Goal: Communication & Community: Answer question/provide support

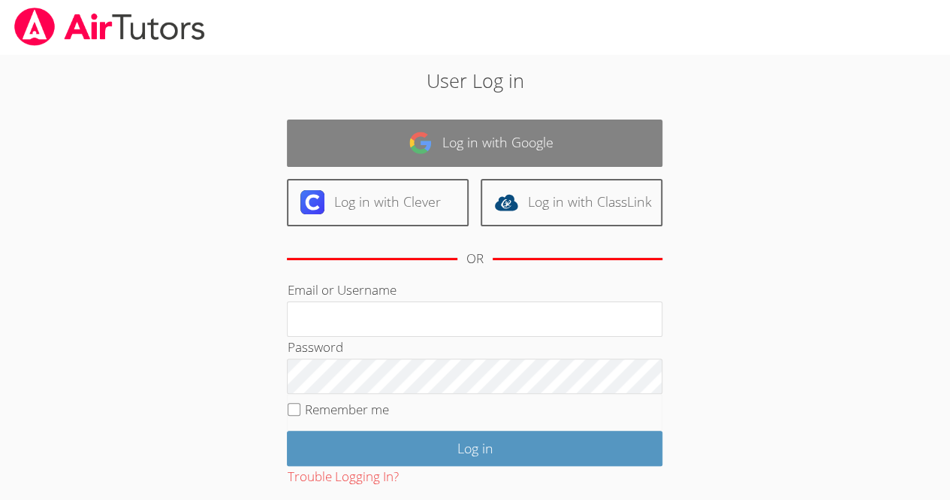
click at [448, 150] on link "Log in with Google" at bounding box center [475, 142] width 376 height 47
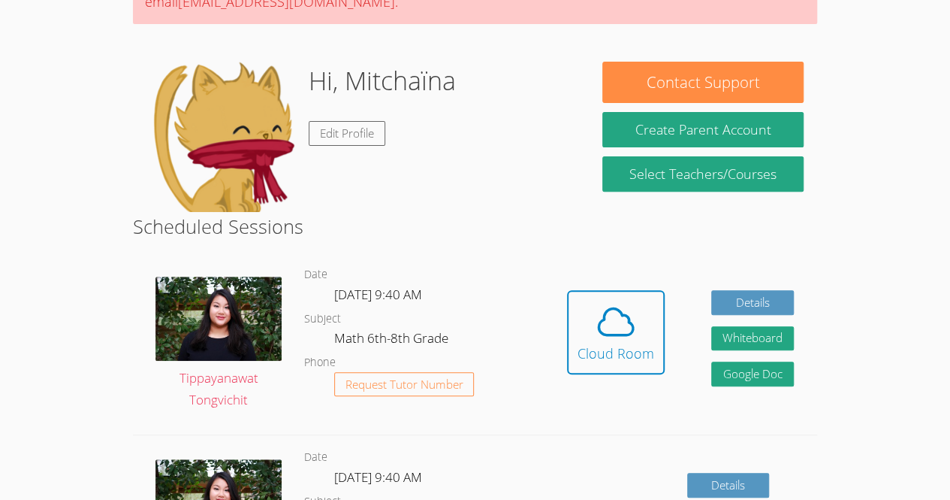
scroll to position [187, 0]
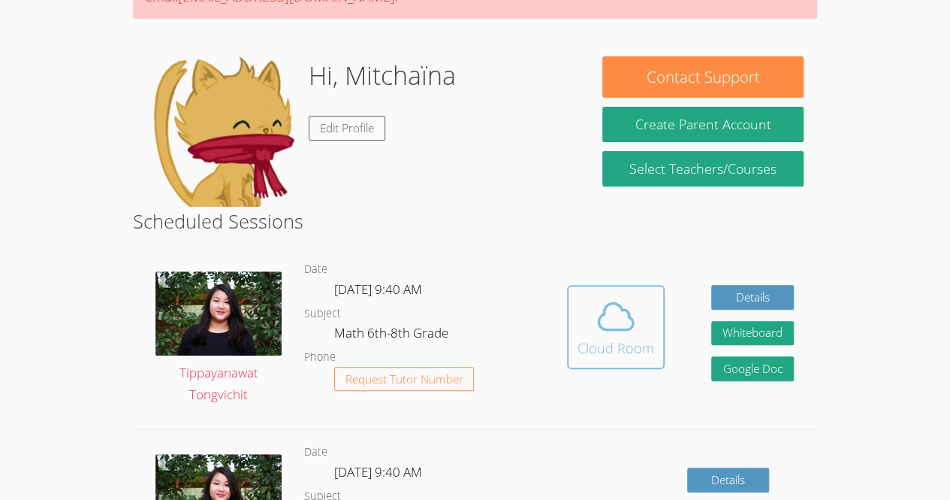
click at [620, 295] on icon at bounding box center [616, 316] width 42 height 42
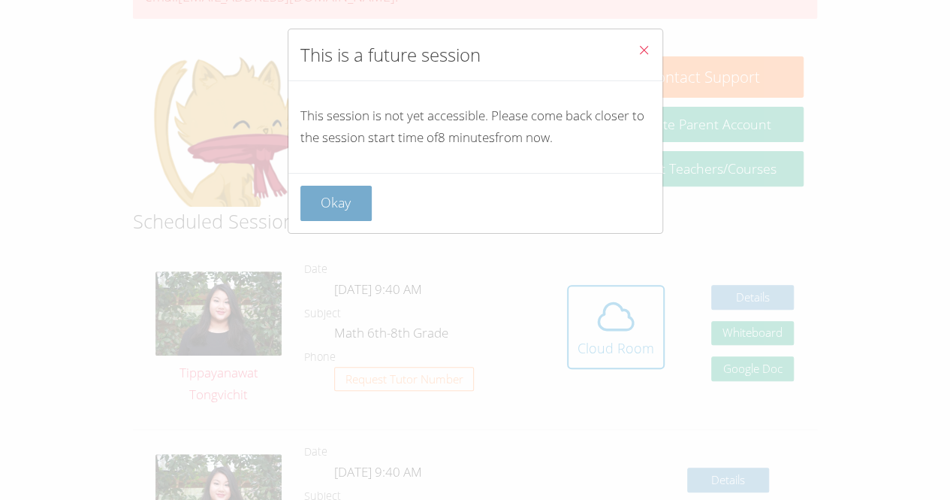
click at [353, 215] on button "Okay" at bounding box center [337, 203] width 72 height 35
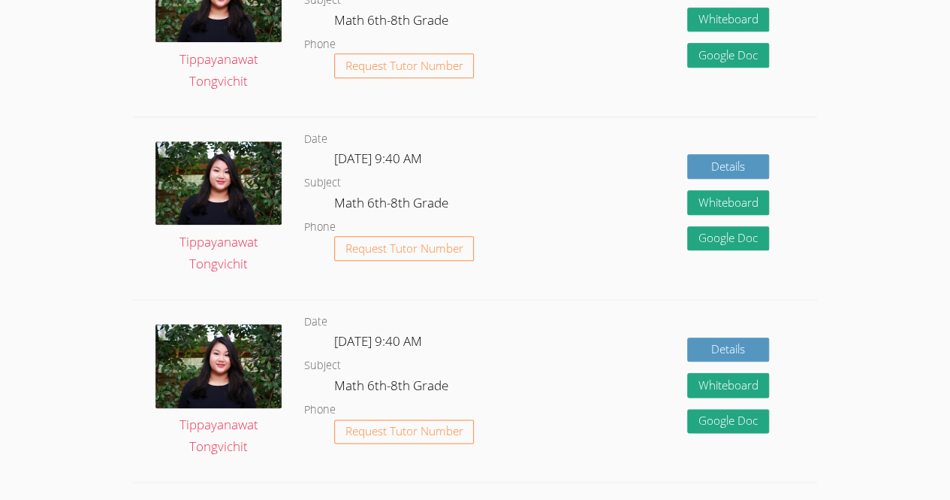
scroll to position [1001, 0]
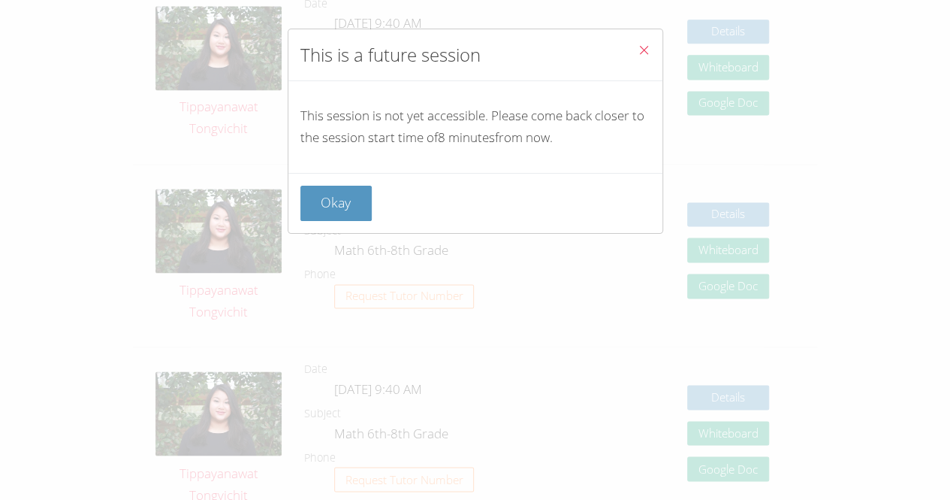
click at [626, 59] on button "Close" at bounding box center [644, 52] width 37 height 46
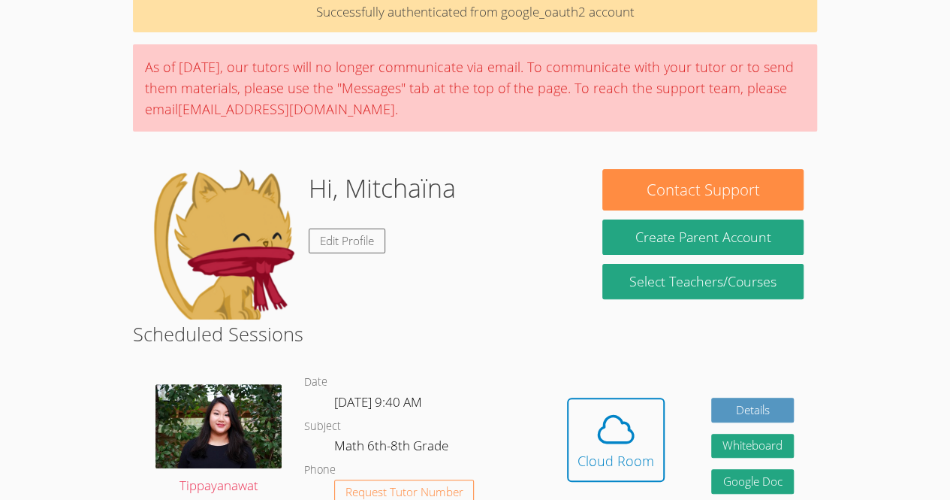
scroll to position [0, 0]
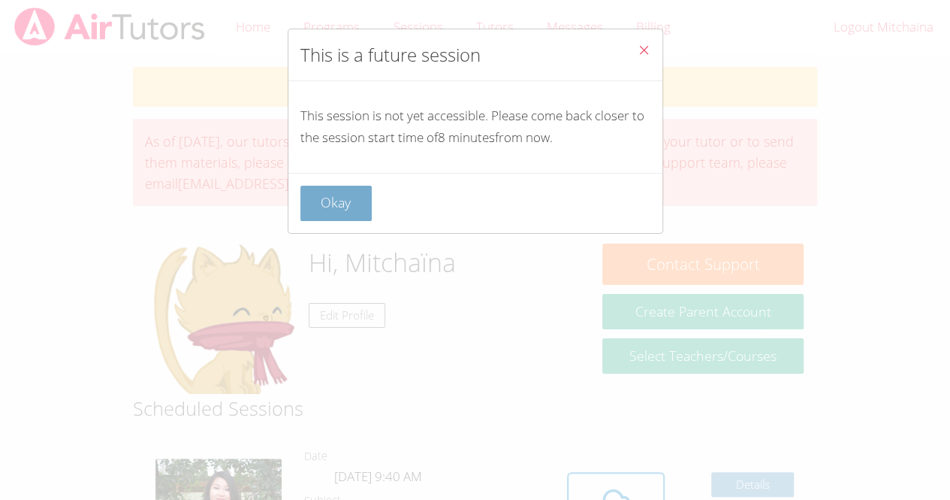
click at [332, 207] on button "Okay" at bounding box center [337, 203] width 72 height 35
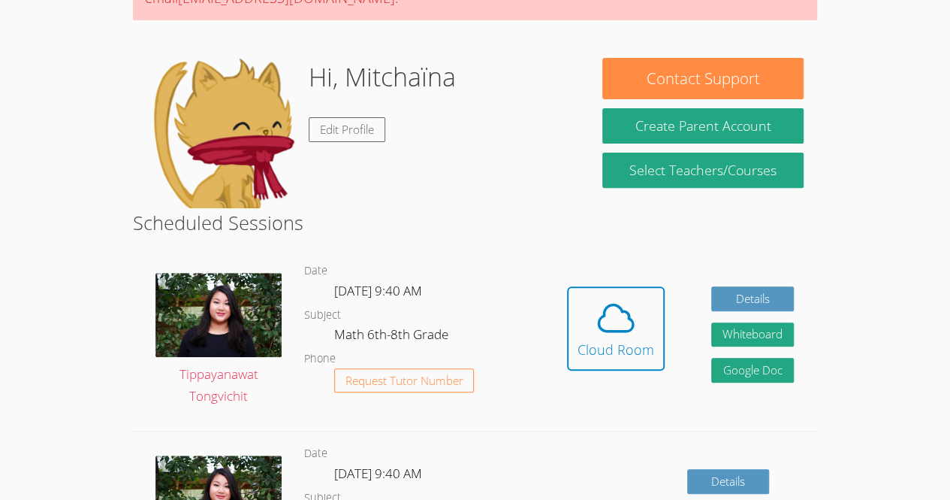
scroll to position [231, 0]
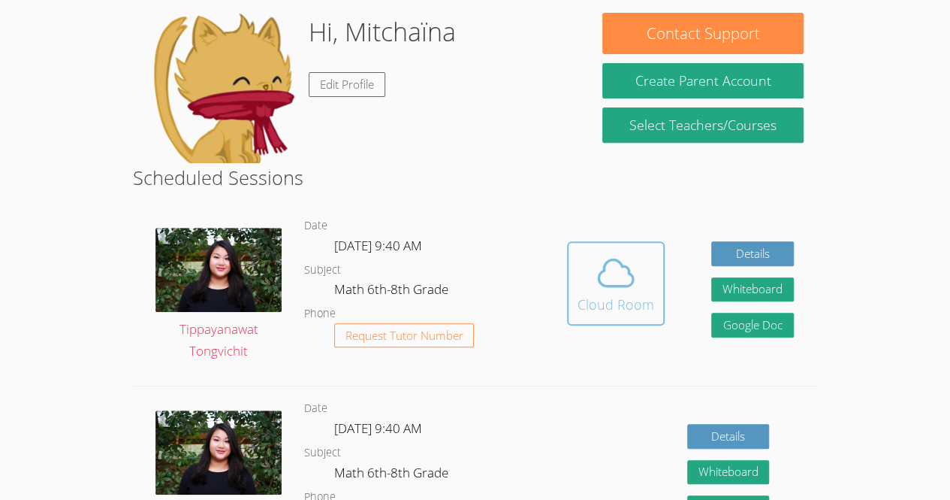
click at [609, 322] on button "Cloud Room" at bounding box center [616, 283] width 98 height 84
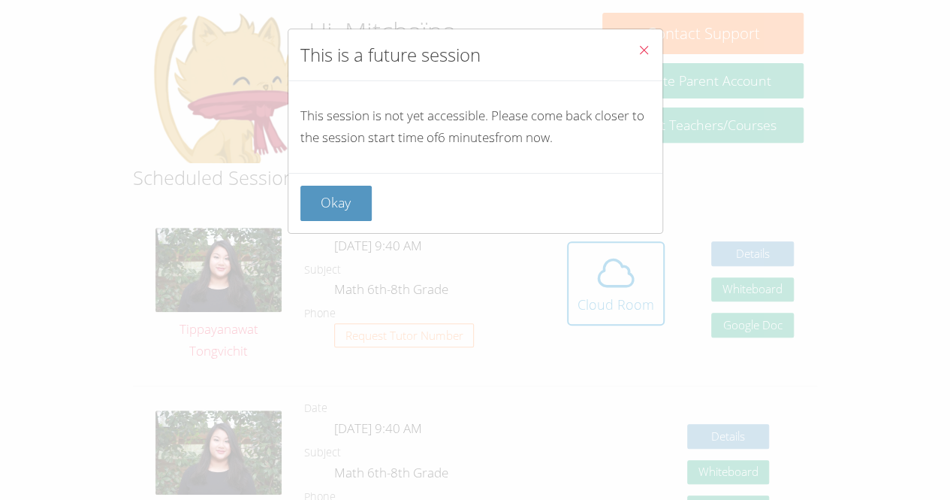
click at [640, 38] on button "Close" at bounding box center [644, 52] width 37 height 46
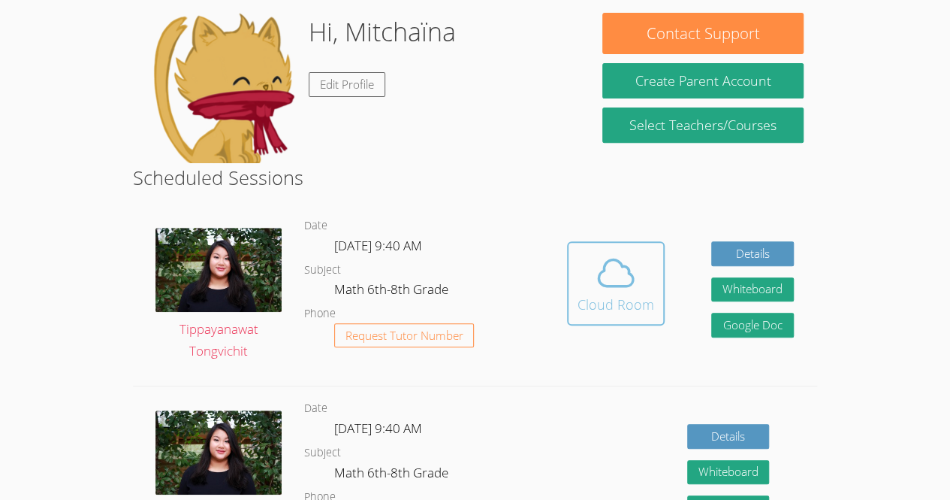
click at [628, 287] on icon at bounding box center [616, 273] width 42 height 42
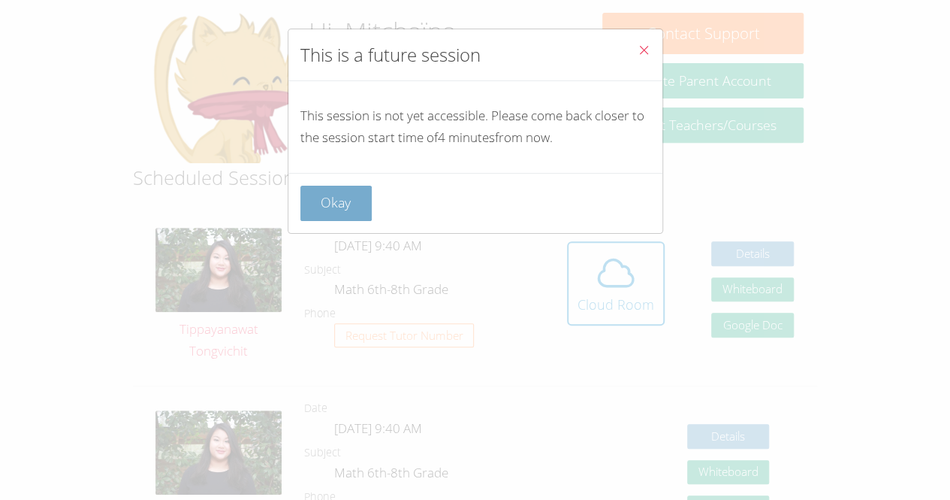
click at [332, 189] on button "Okay" at bounding box center [337, 203] width 72 height 35
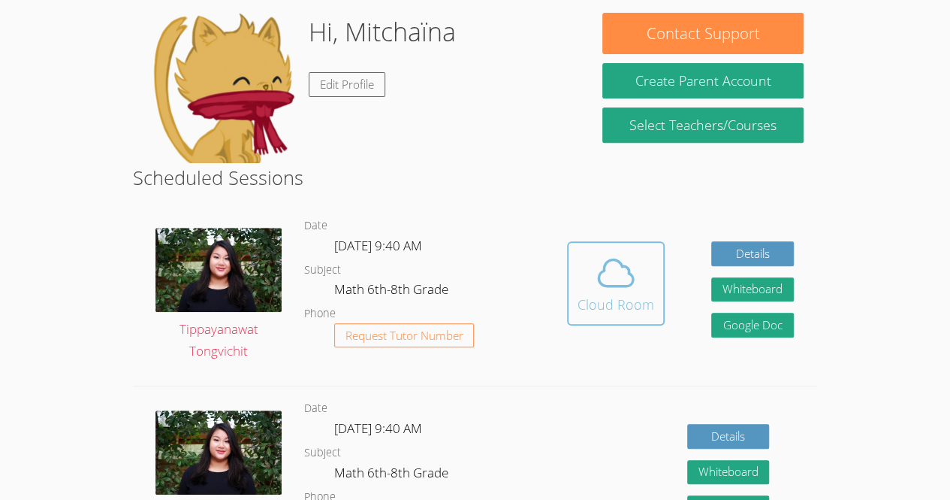
click at [606, 285] on icon at bounding box center [616, 273] width 35 height 26
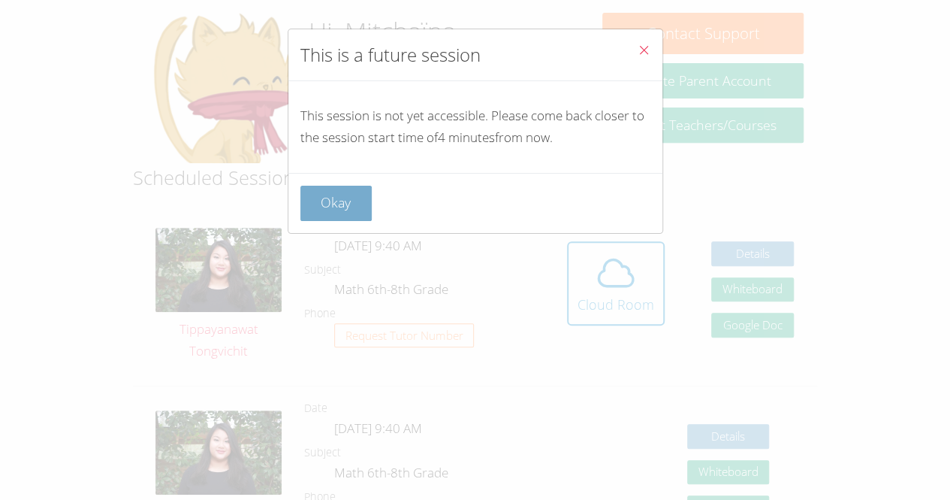
click at [337, 219] on button "Okay" at bounding box center [337, 203] width 72 height 35
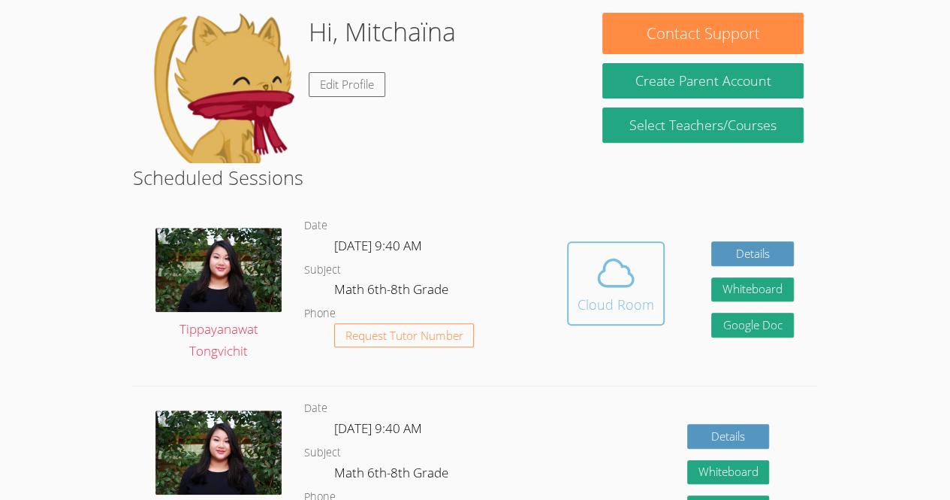
click at [589, 255] on span at bounding box center [616, 273] width 77 height 42
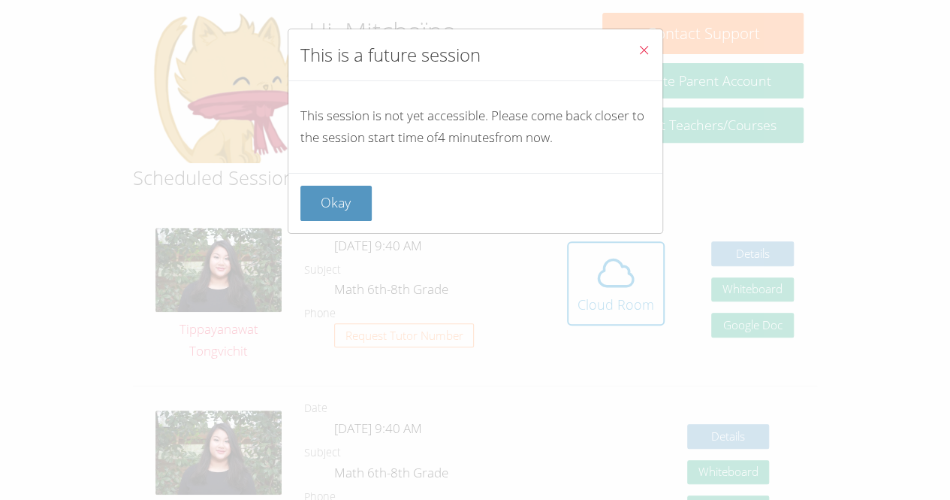
click at [634, 61] on button "Close" at bounding box center [644, 52] width 37 height 46
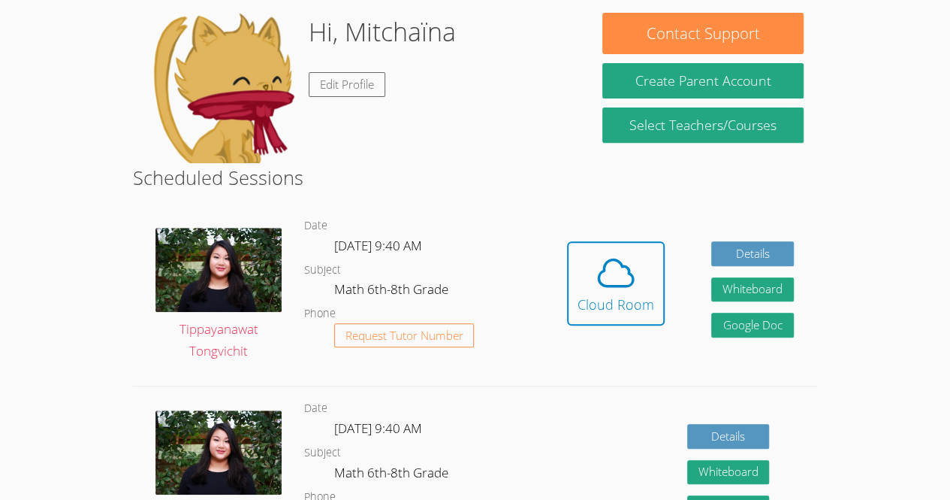
click at [397, 304] on dl "Date [DATE] 9:40 AM Subject Math 6th-8th Grade Phone Request Tutor Number" at bounding box center [424, 294] width 240 height 156
click at [642, 273] on span at bounding box center [616, 273] width 77 height 42
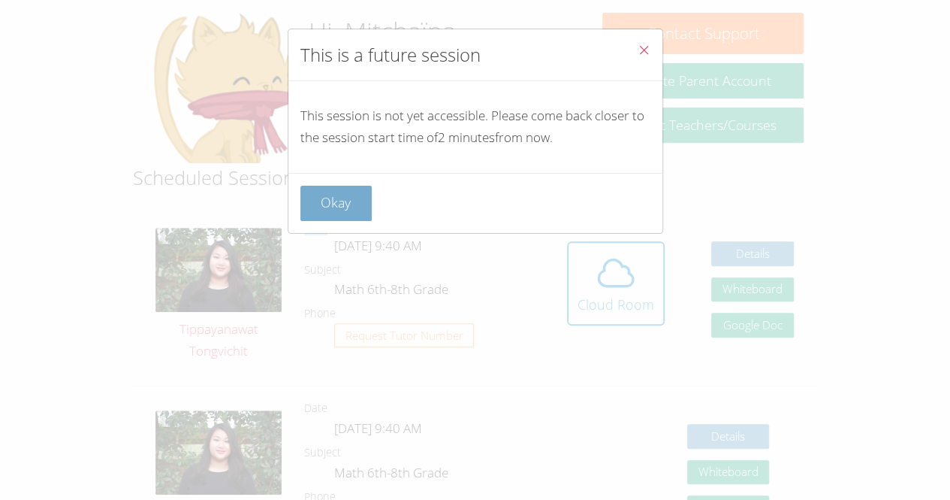
click at [322, 202] on button "Okay" at bounding box center [337, 203] width 72 height 35
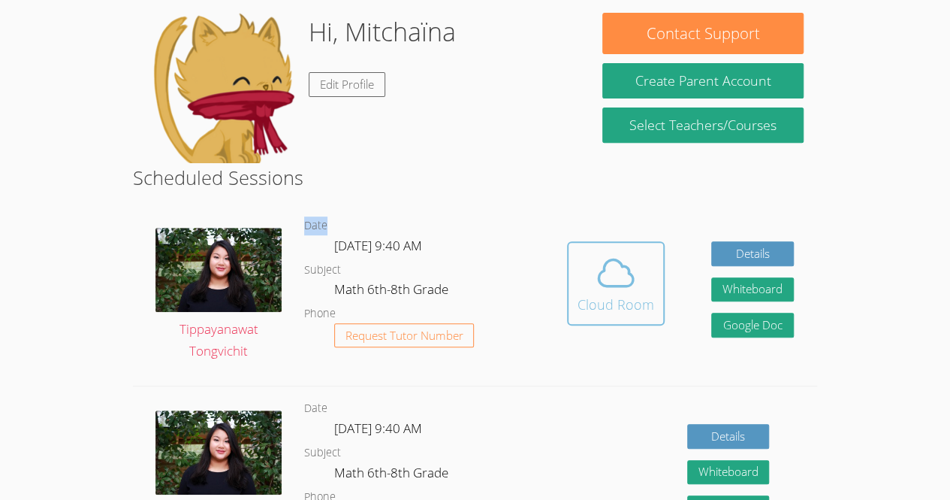
click at [567, 287] on button "Cloud Room" at bounding box center [616, 283] width 98 height 84
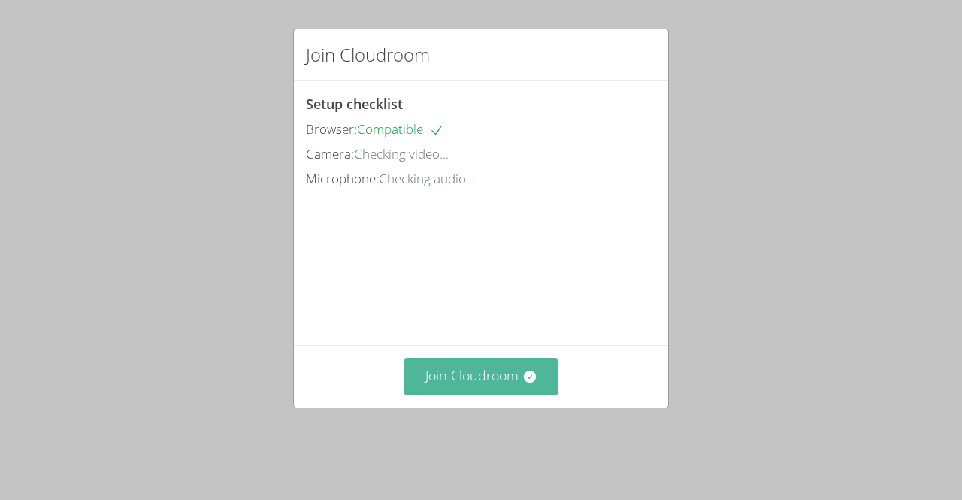
click at [530, 394] on button "Join Cloudroom" at bounding box center [481, 376] width 154 height 37
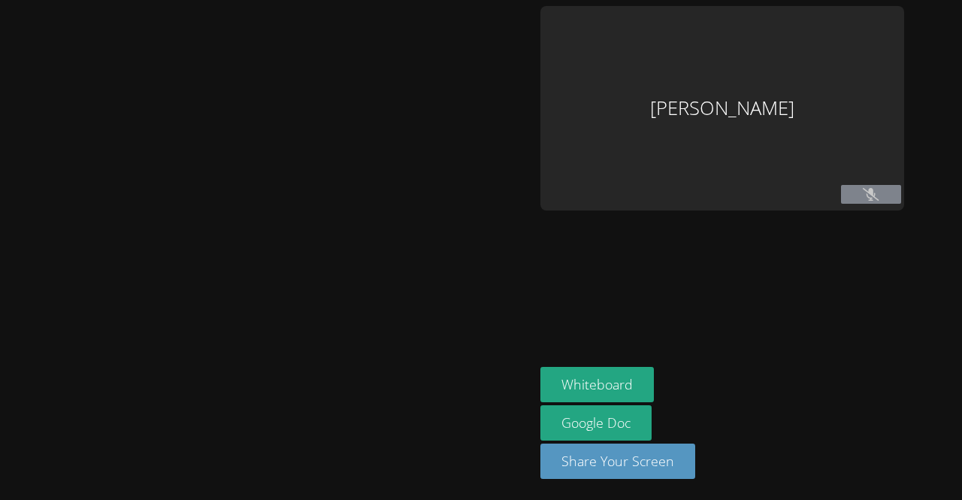
click at [212, 374] on div at bounding box center [267, 250] width 522 height 488
click at [881, 191] on button at bounding box center [871, 194] width 60 height 19
click at [877, 190] on button at bounding box center [871, 194] width 60 height 19
click at [871, 204] on button at bounding box center [871, 194] width 60 height 19
click at [868, 194] on icon at bounding box center [871, 194] width 10 height 13
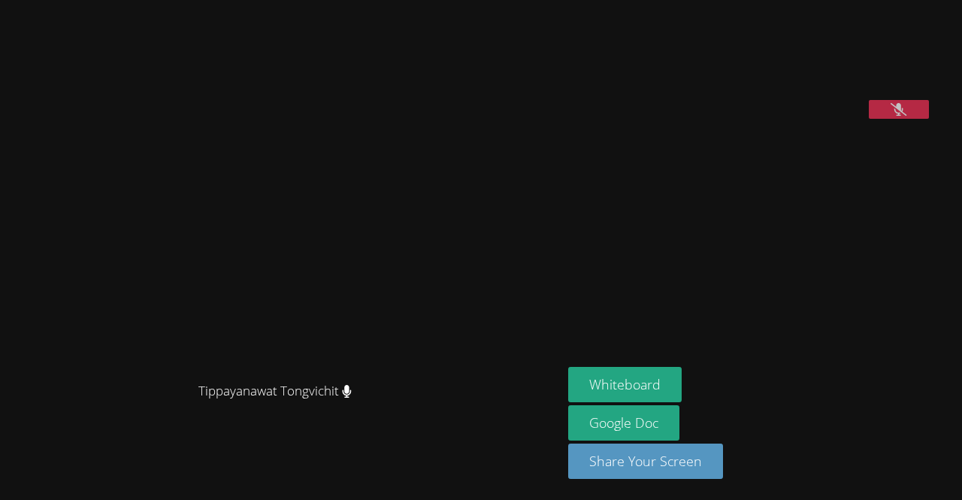
click at [868, 119] on button at bounding box center [898, 109] width 60 height 19
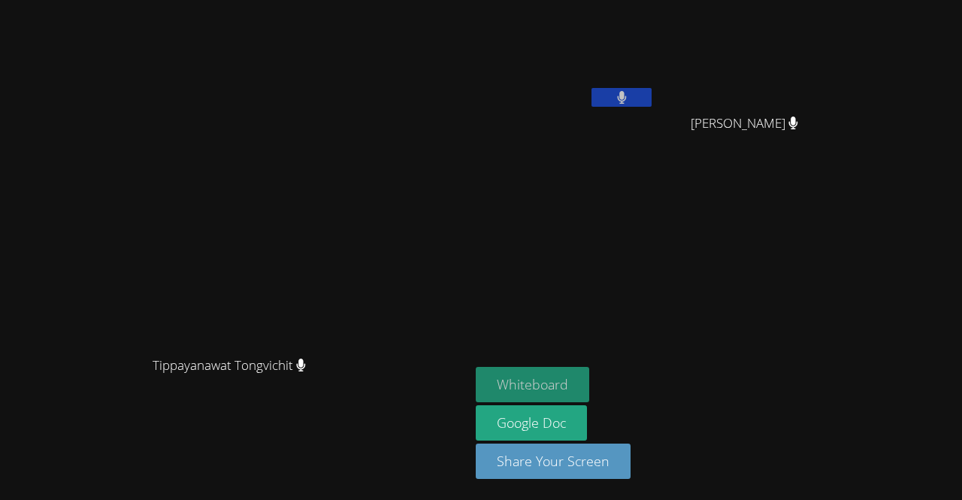
click at [589, 383] on button "Whiteboard" at bounding box center [532, 384] width 113 height 35
click at [348, 349] on video at bounding box center [234, 220] width 225 height 258
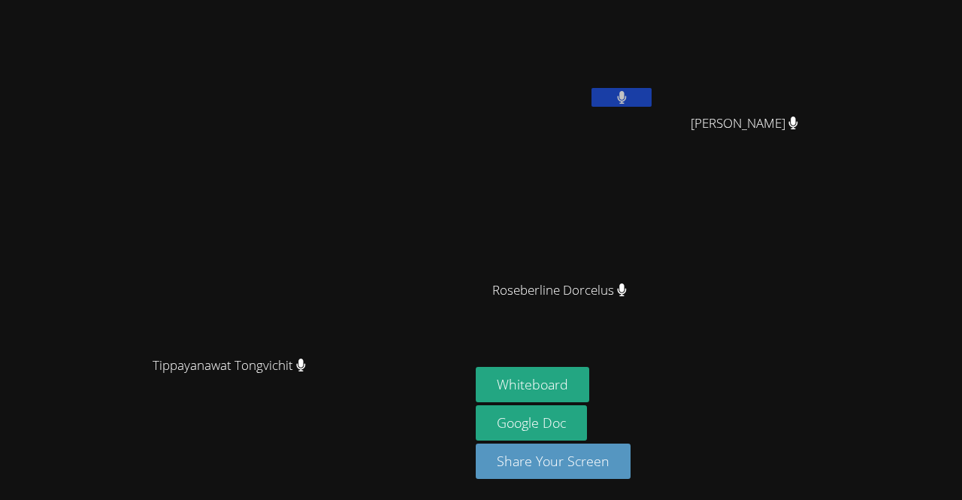
click at [626, 97] on icon at bounding box center [621, 97] width 9 height 13
click at [630, 93] on icon at bounding box center [622, 97] width 16 height 13
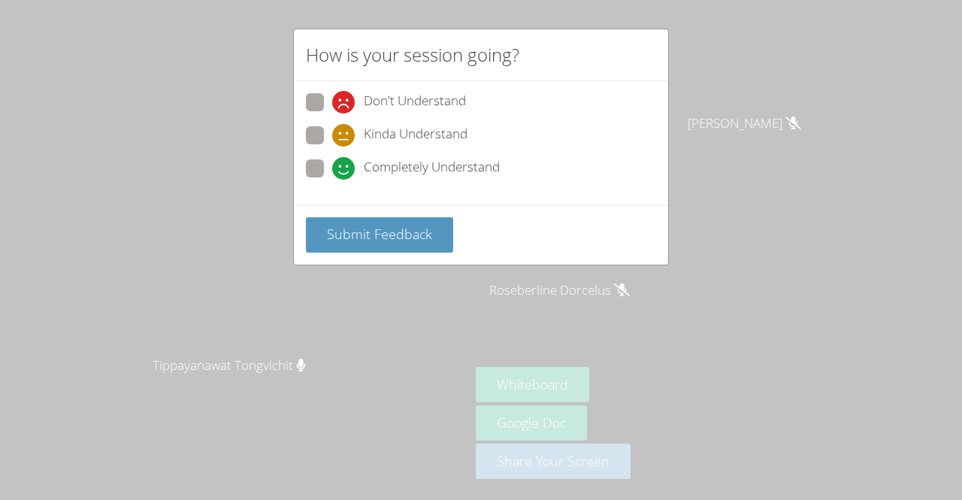
click at [332, 113] on span at bounding box center [332, 113] width 0 height 0
click at [332, 93] on input "Don't Understand" at bounding box center [338, 99] width 13 height 13
radio input "true"
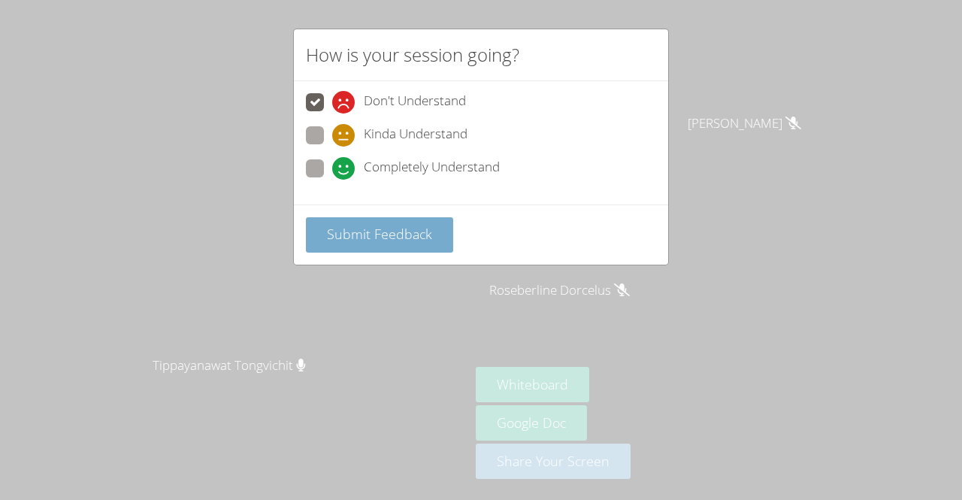
click at [370, 236] on span "Submit Feedback" at bounding box center [379, 234] width 105 height 18
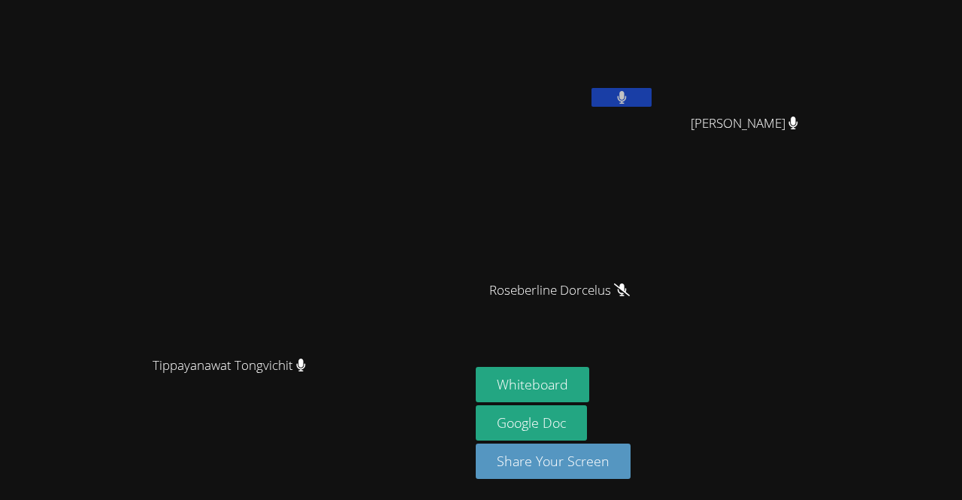
click at [839, 490] on div "Whiteboard Google Doc Share Your Screen" at bounding box center [658, 429] width 364 height 124
click at [122, 221] on video at bounding box center [234, 220] width 225 height 258
